Goal: Navigation & Orientation: Find specific page/section

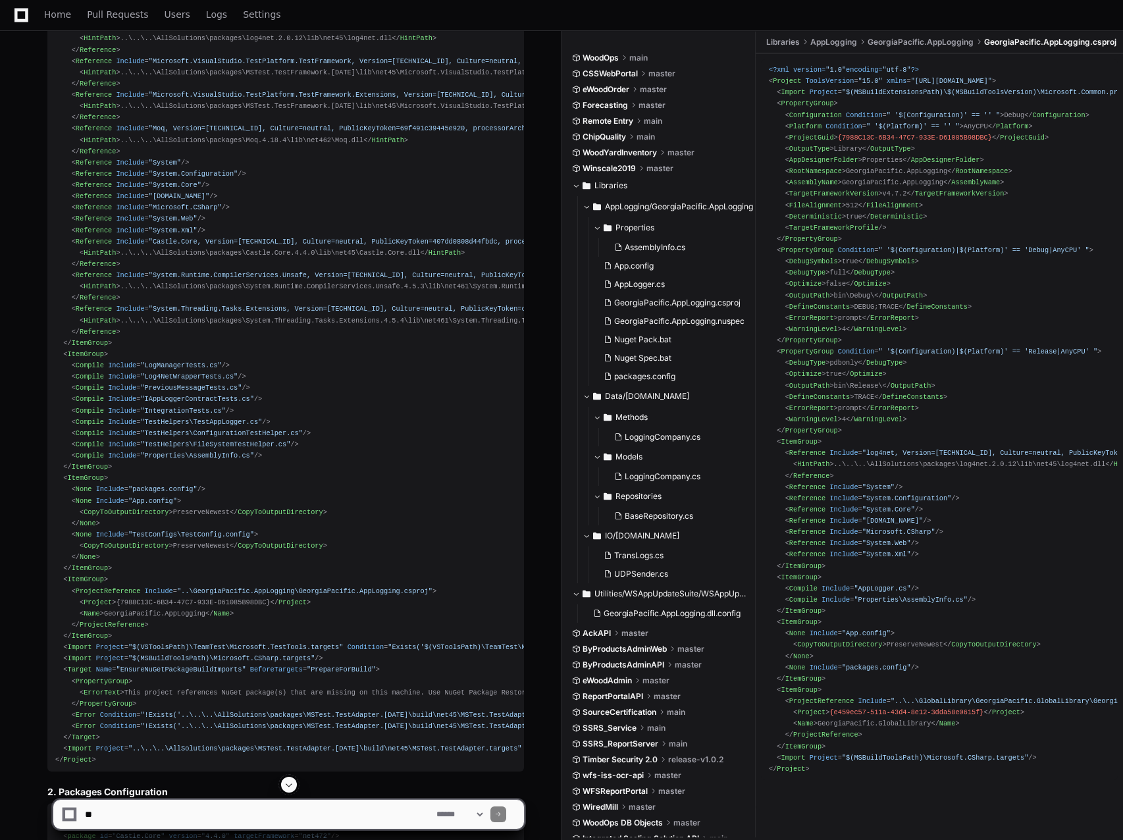
scroll to position [1514, 0]
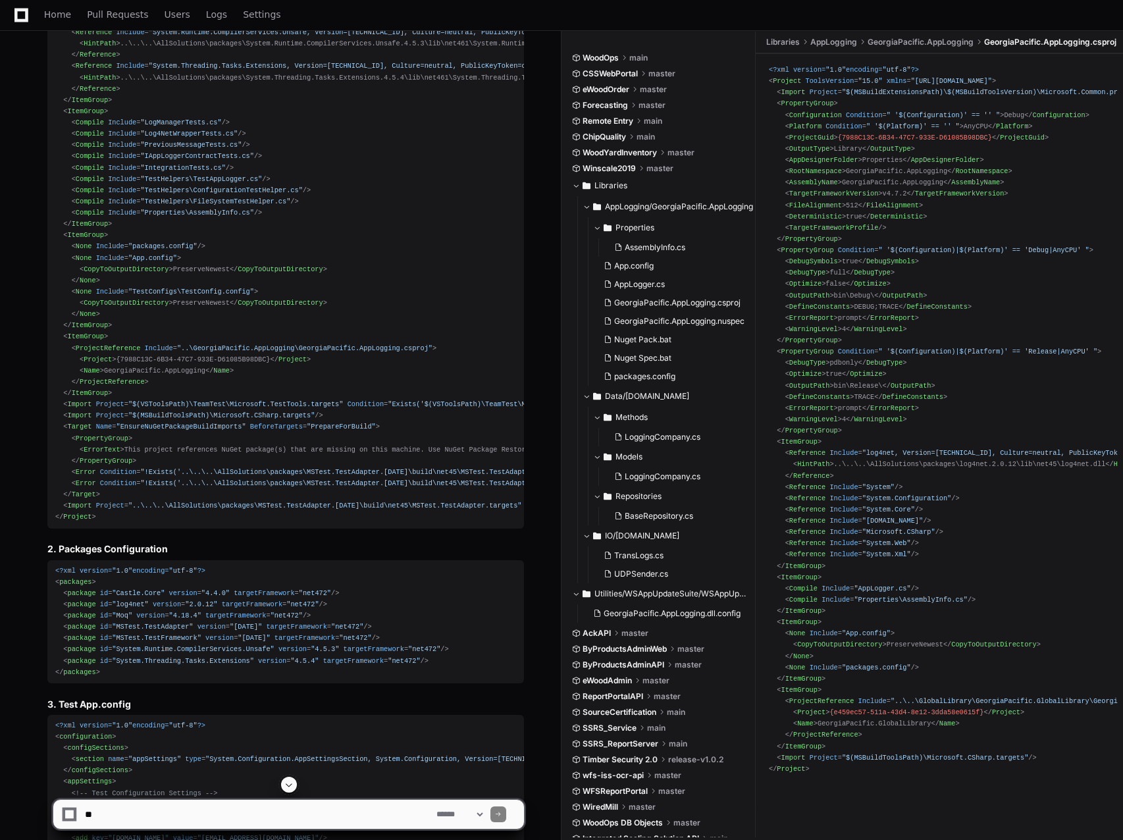
click at [284, 789] on span at bounding box center [289, 784] width 11 height 11
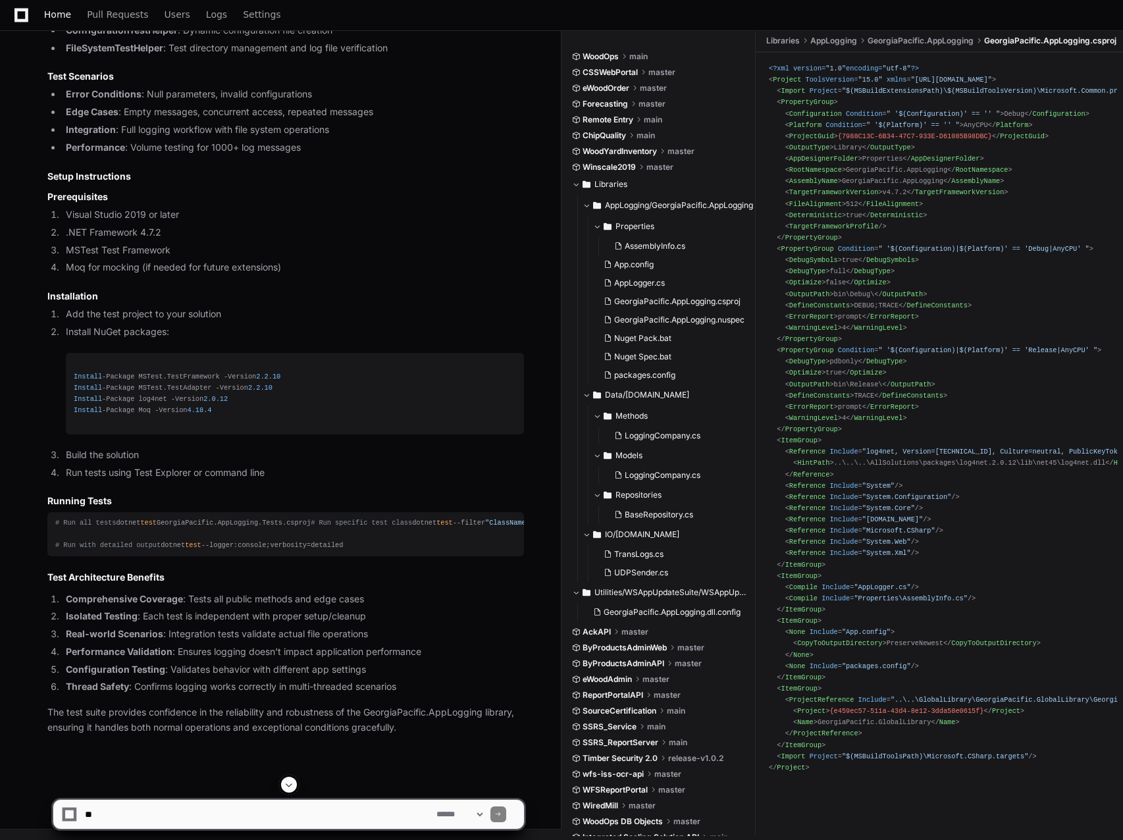
scroll to position [14631, 0]
click at [51, 22] on link "Home" at bounding box center [57, 15] width 27 height 30
click at [48, 16] on span "Home" at bounding box center [57, 15] width 27 height 8
